Goal: Entertainment & Leisure: Consume media (video, audio)

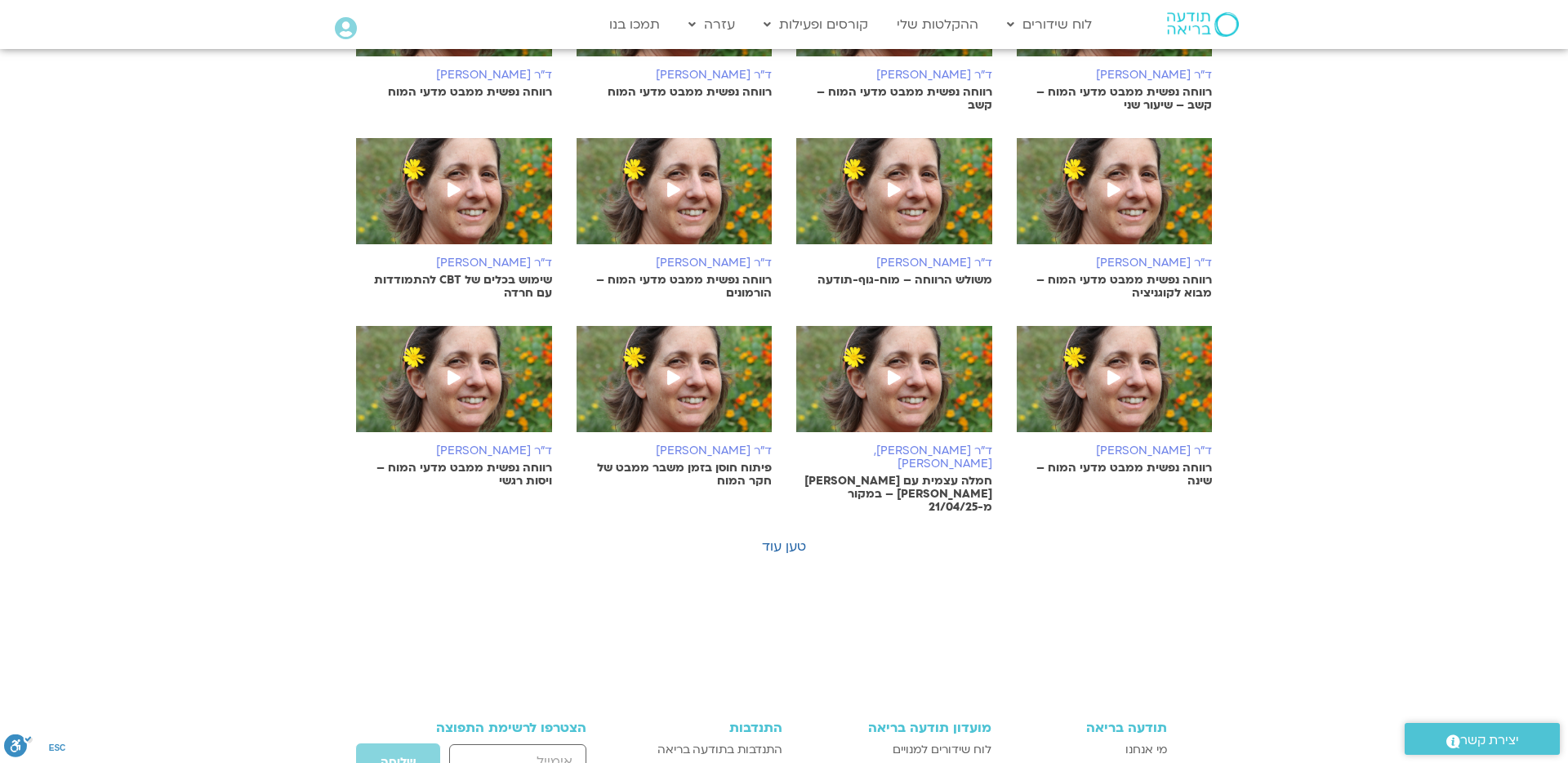
scroll to position [776, 0]
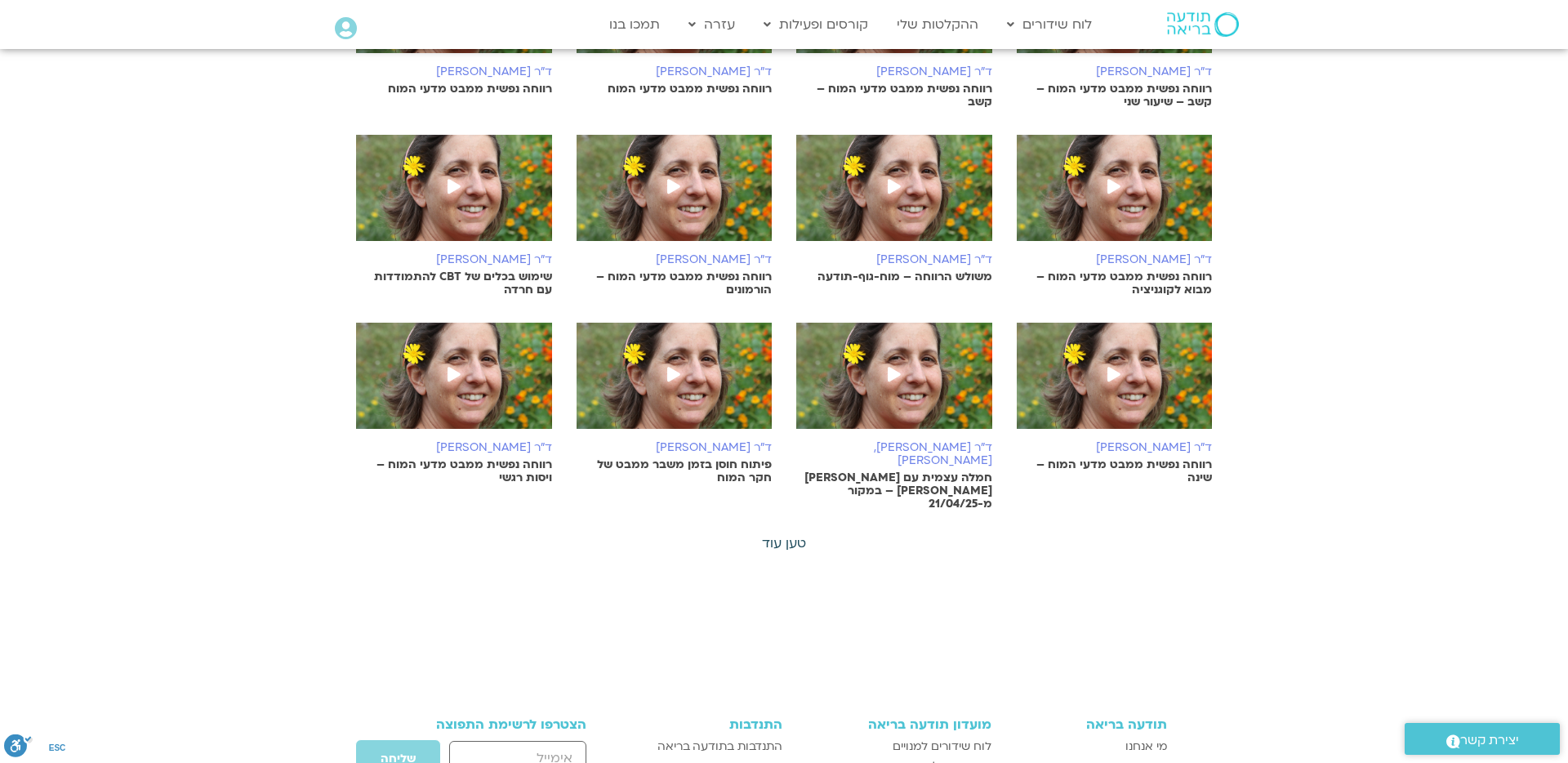
click at [781, 534] on link "טען עוד" at bounding box center [784, 542] width 44 height 18
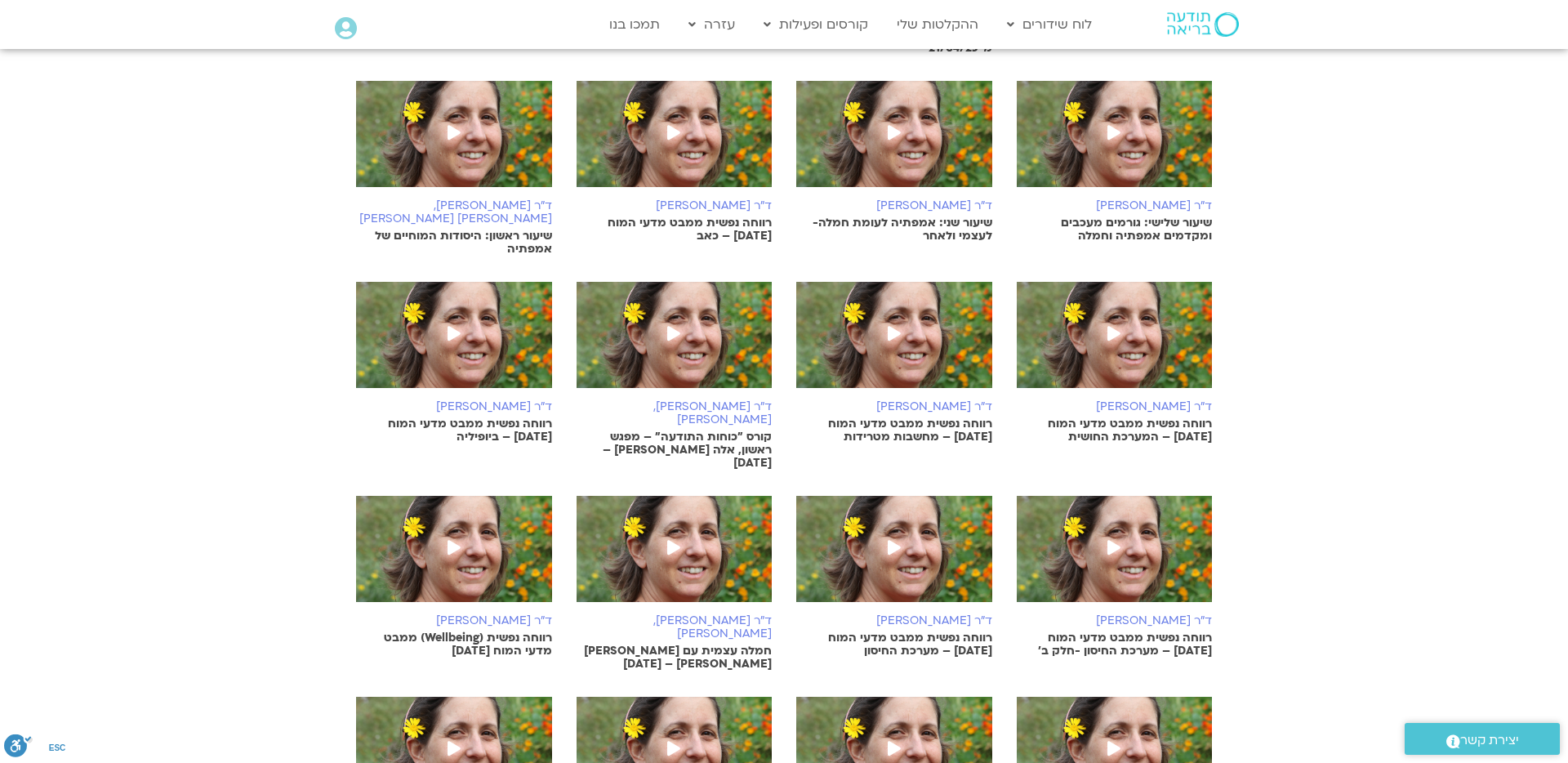
scroll to position [1235, 0]
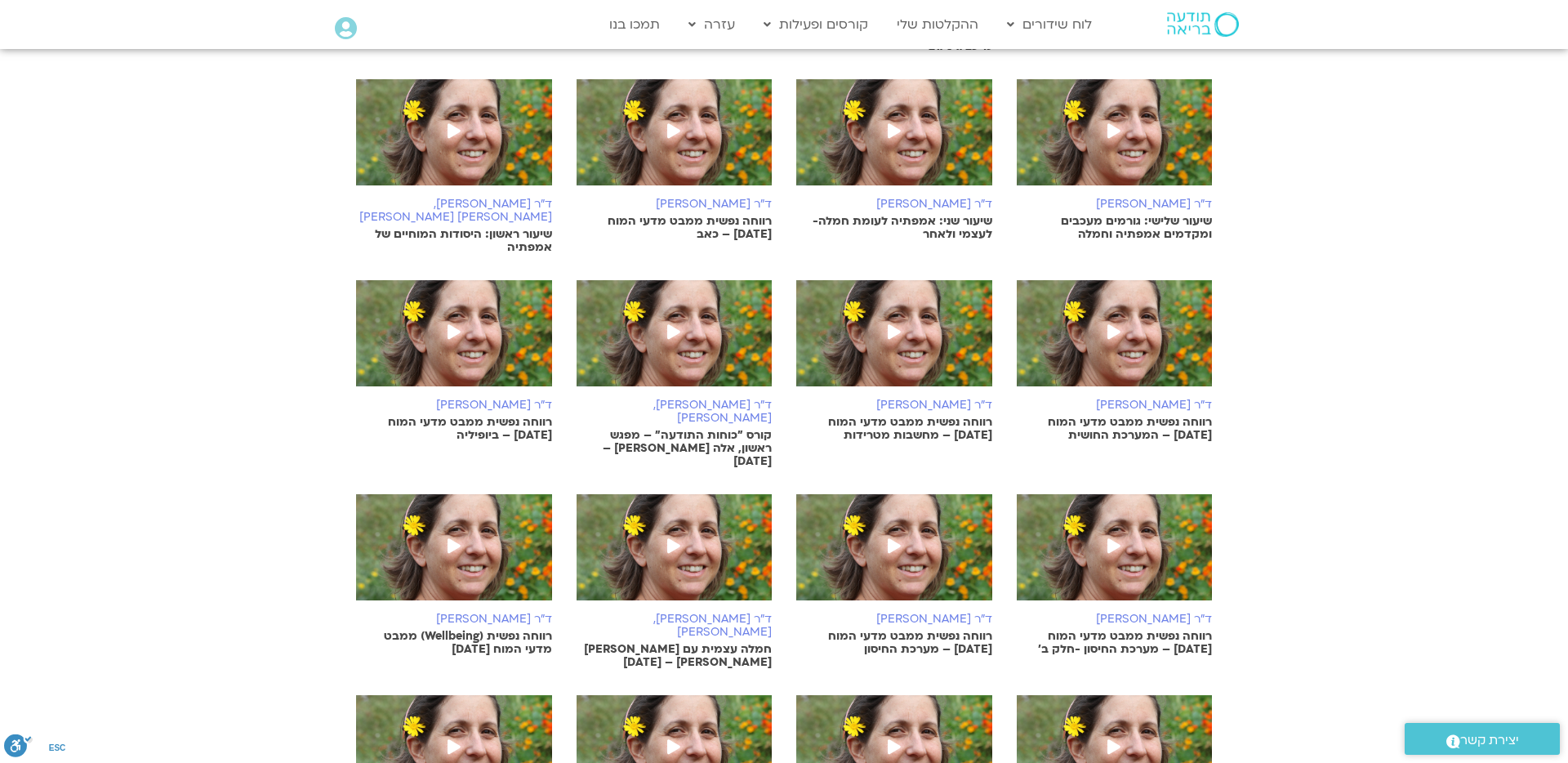
click at [756, 429] on p "קורס "כוחות התודעה" – מפגש ראשון, אלה [PERSON_NAME] – [DATE]" at bounding box center [674, 448] width 196 height 39
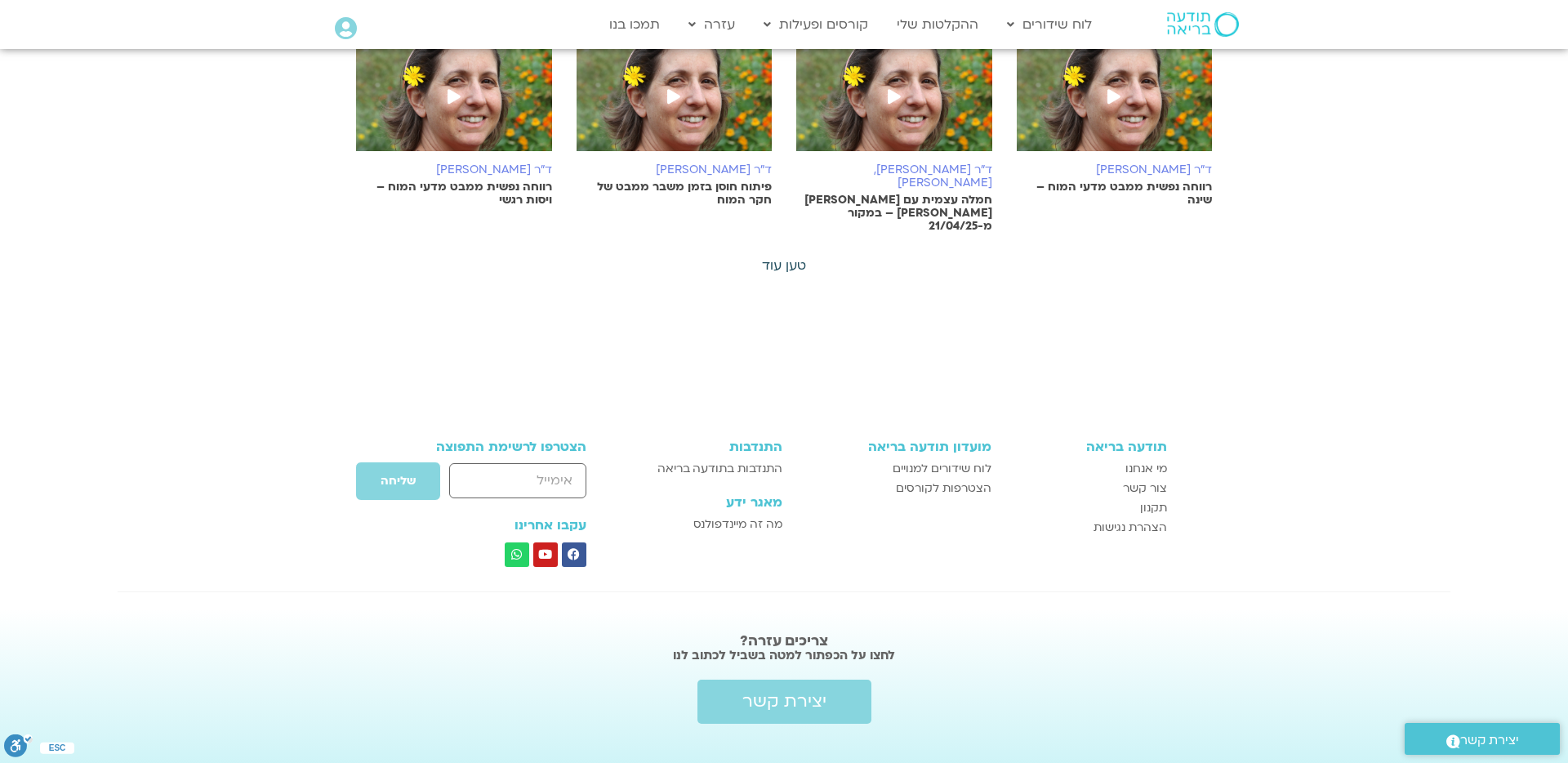
click at [783, 257] on link "טען עוד" at bounding box center [784, 265] width 44 height 18
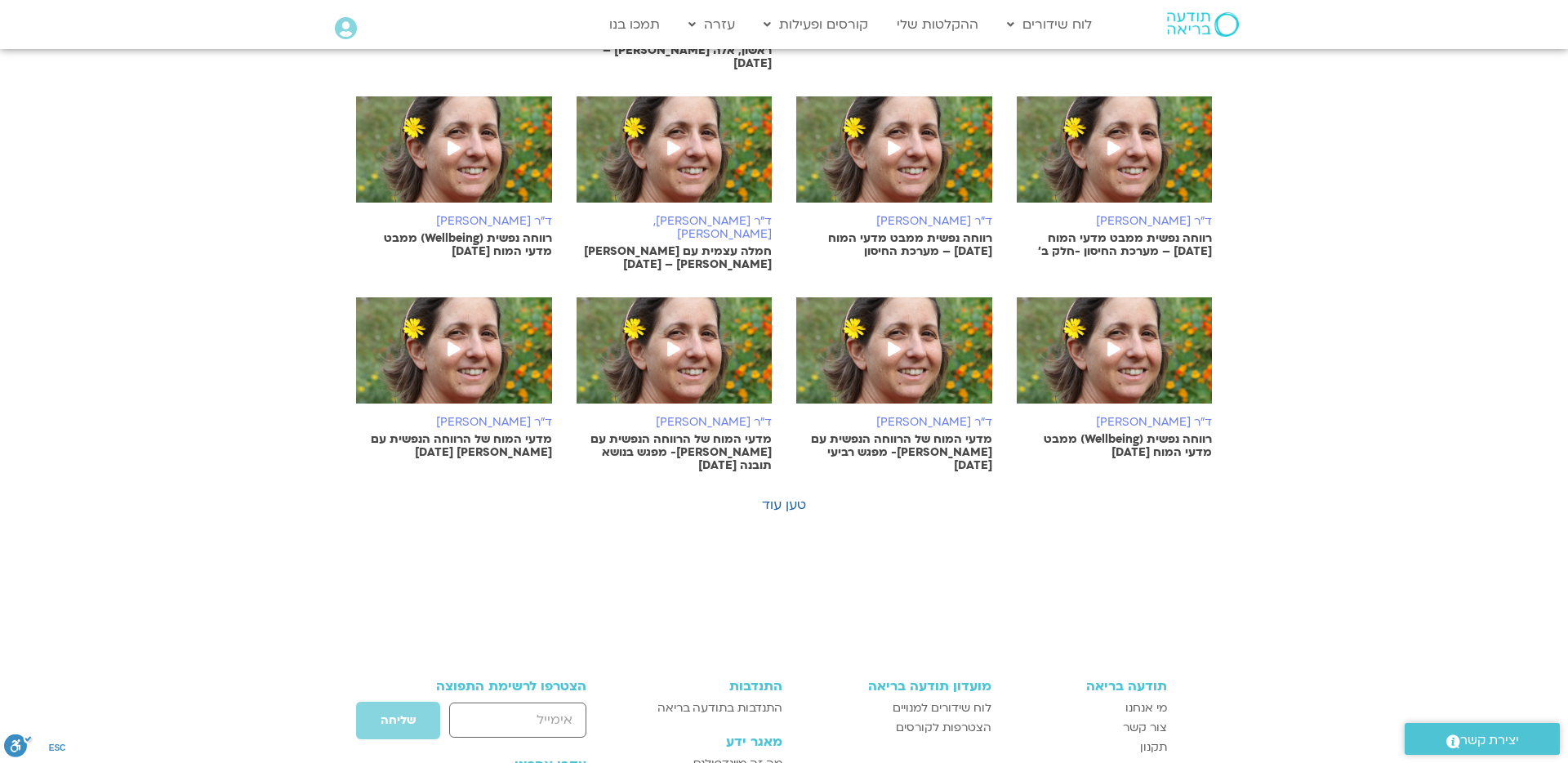
scroll to position [1686, 0]
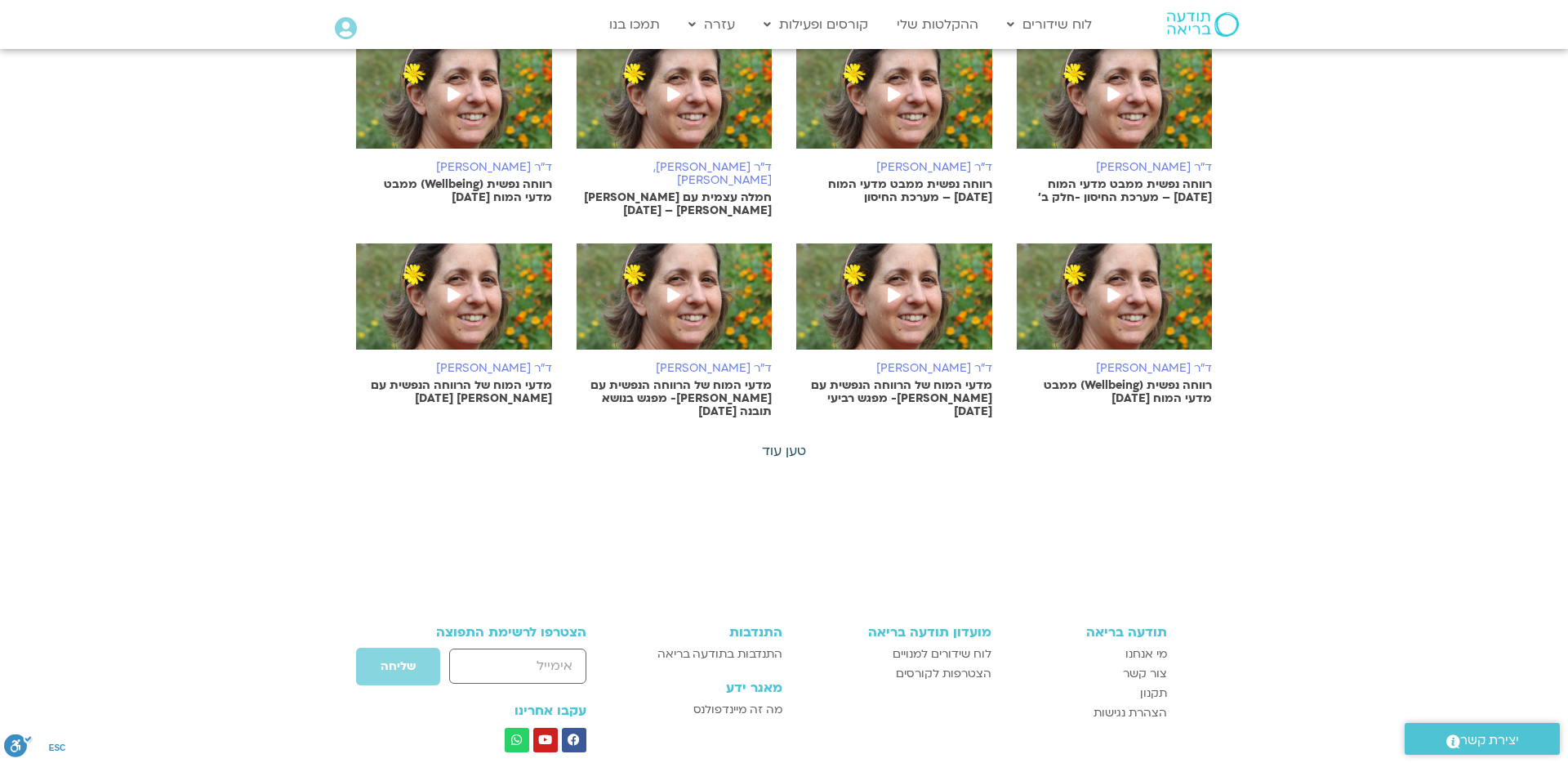
click at [787, 442] on link "טען עוד" at bounding box center [784, 451] width 44 height 18
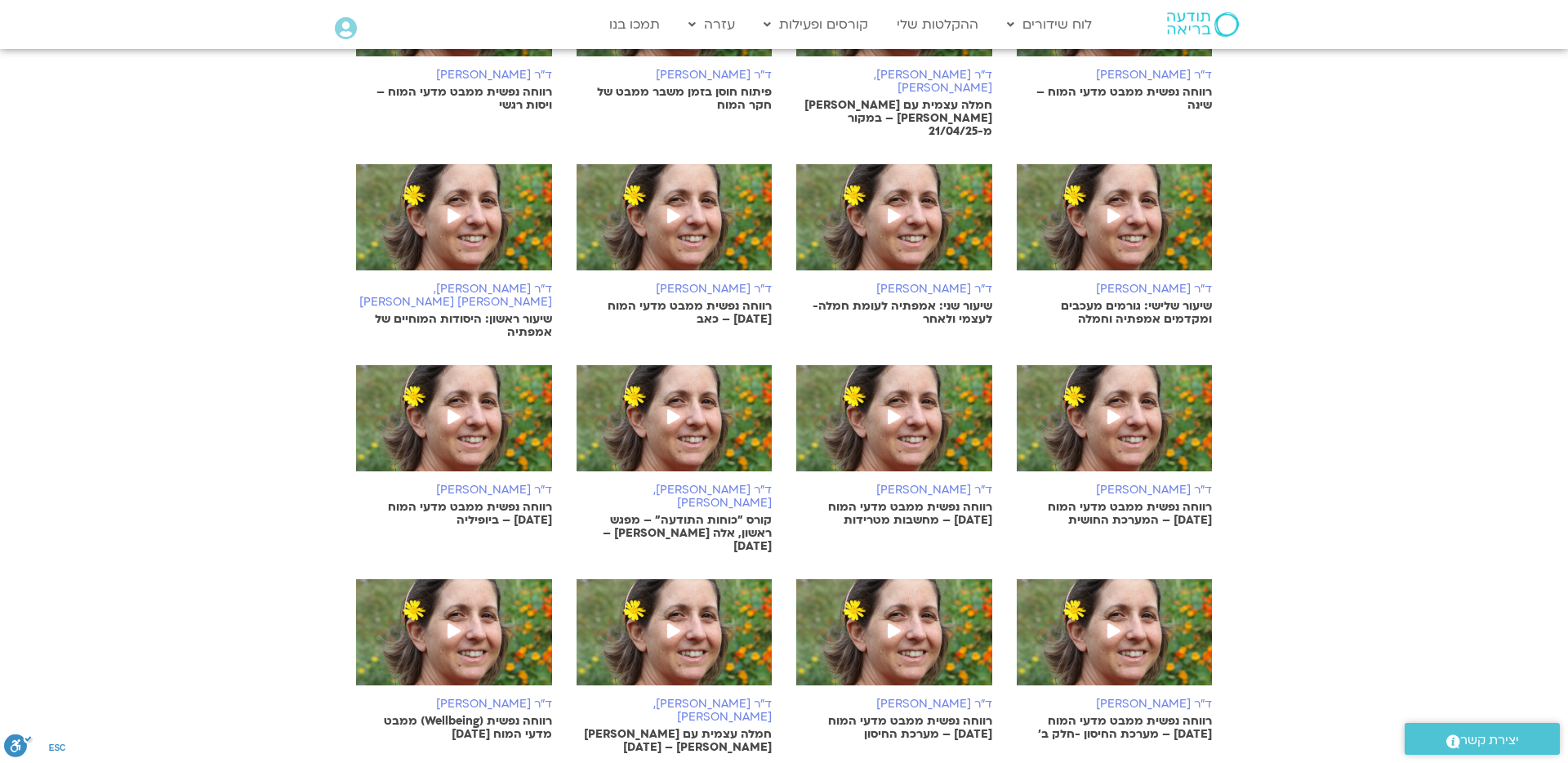
scroll to position [1150, 0]
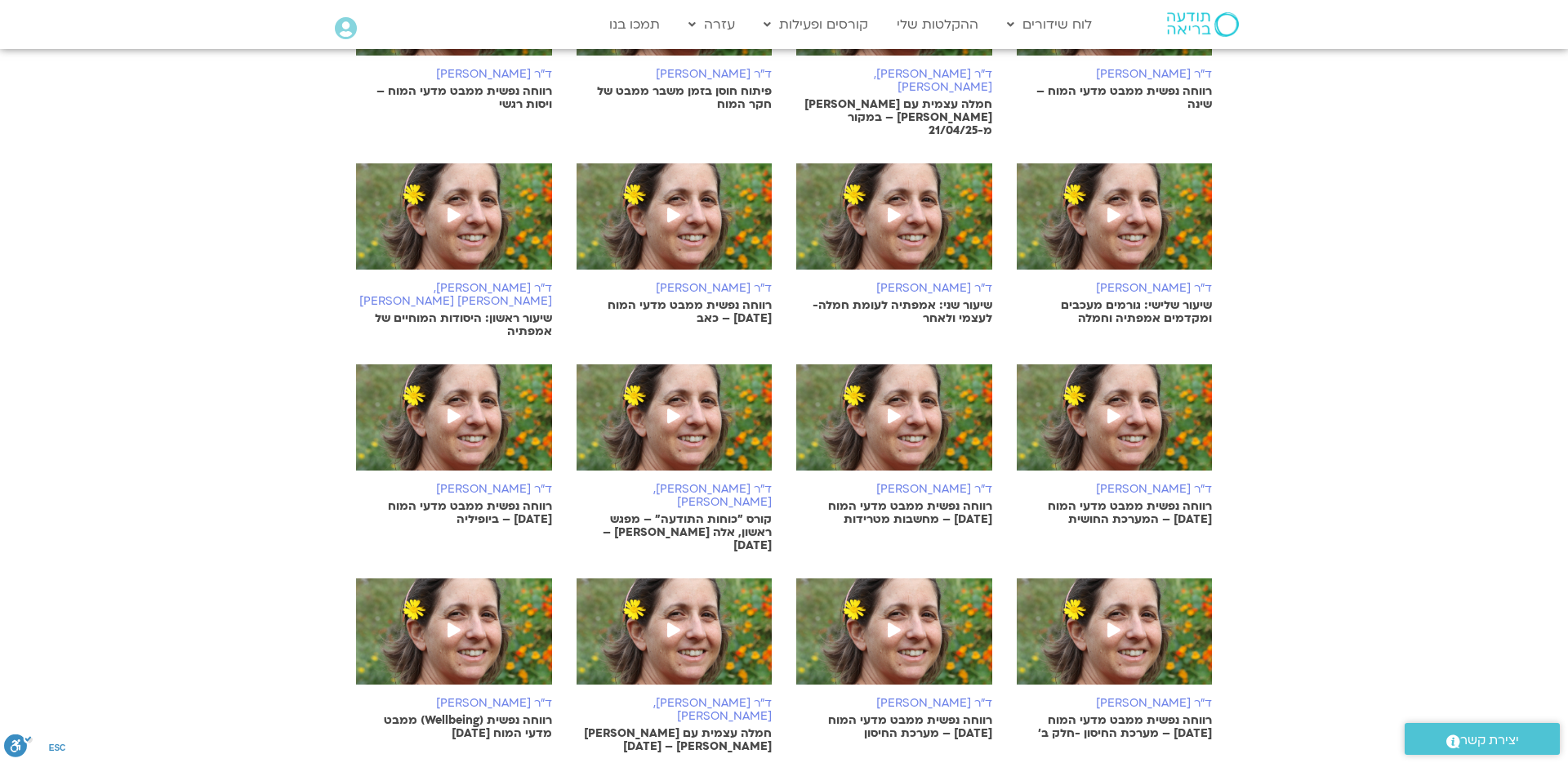
click at [872, 500] on p "רווחה נפשית ממבט מדעי המוח 16/05/25 – מחשבות מטרידות" at bounding box center [894, 513] width 196 height 26
